Goal: Find specific page/section: Find specific page/section

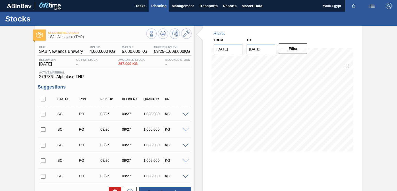
click at [159, 5] on span "Planning" at bounding box center [158, 6] width 15 height 6
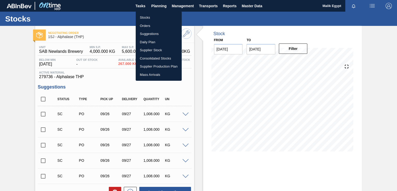
click at [148, 25] on li "Orders" at bounding box center [159, 26] width 46 height 8
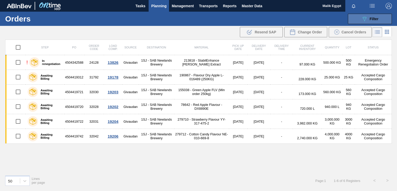
click at [379, 17] on button "089F7B8B-B2A5-4AFE-B5C0-19BA573D28AC Filter" at bounding box center [370, 19] width 44 height 10
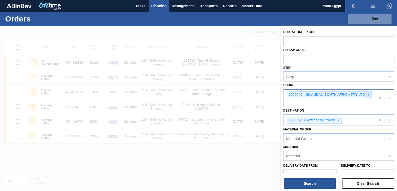
click at [369, 94] on icon at bounding box center [369, 95] width 4 height 4
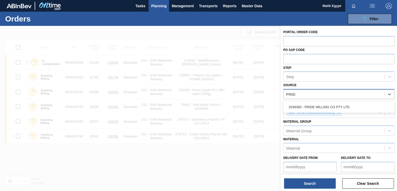
type input "PRIDE"
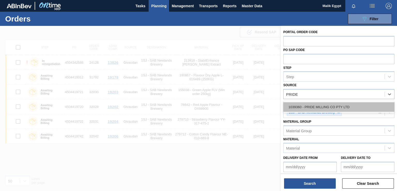
click at [340, 106] on div "1039360 - PRIDE MILLING CO PTY LTD" at bounding box center [338, 107] width 111 height 10
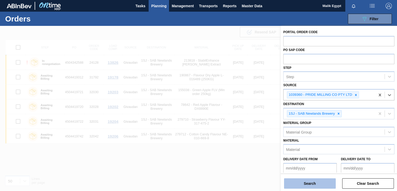
click at [310, 183] on button "Search" at bounding box center [310, 183] width 52 height 10
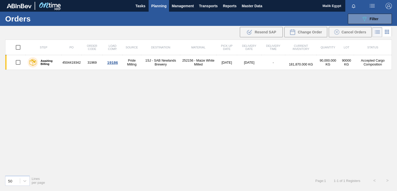
click at [159, 5] on span "Planning" at bounding box center [158, 6] width 15 height 6
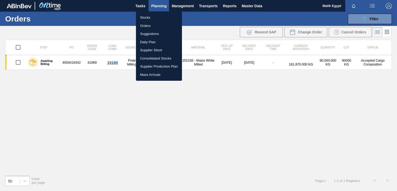
click at [152, 25] on li "Orders" at bounding box center [159, 26] width 46 height 8
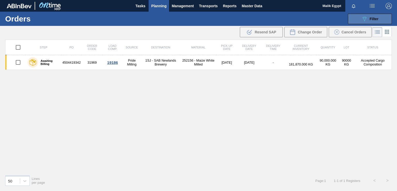
click at [373, 20] on span "Filter" at bounding box center [373, 19] width 9 height 4
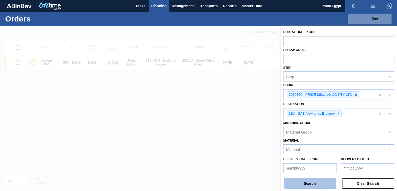
click at [306, 182] on button "Search" at bounding box center [310, 183] width 52 height 10
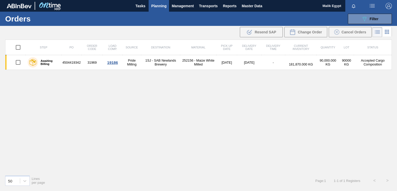
click at [154, 5] on span "Planning" at bounding box center [158, 6] width 15 height 6
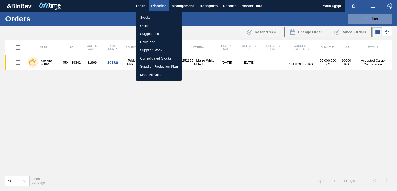
click at [145, 17] on li "Stocks" at bounding box center [159, 17] width 46 height 8
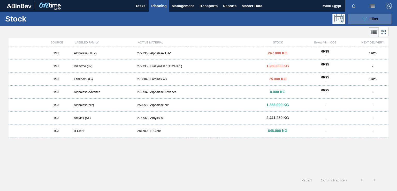
click at [372, 18] on span "Filter" at bounding box center [373, 19] width 9 height 4
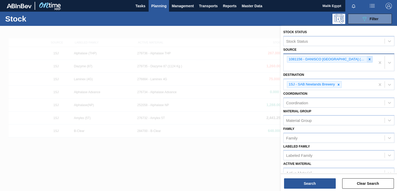
click at [369, 59] on icon at bounding box center [370, 59] width 2 height 2
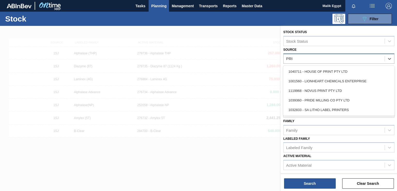
type input "PRID"
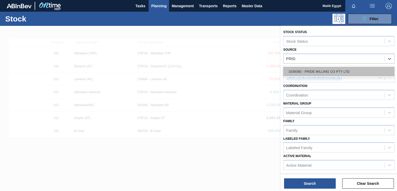
click at [319, 72] on div "1039360 - PRIDE MILLING CO PTY LTD" at bounding box center [338, 72] width 111 height 10
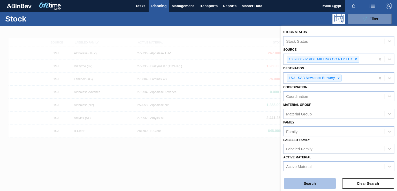
click at [314, 184] on button "Search" at bounding box center [310, 183] width 52 height 10
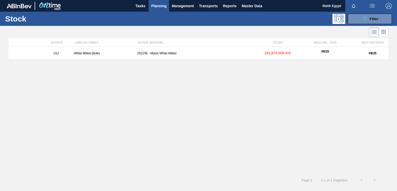
click at [155, 53] on div "252156 - Maize White Milled" at bounding box center [198, 53] width 127 height 4
